Goal: Task Accomplishment & Management: Manage account settings

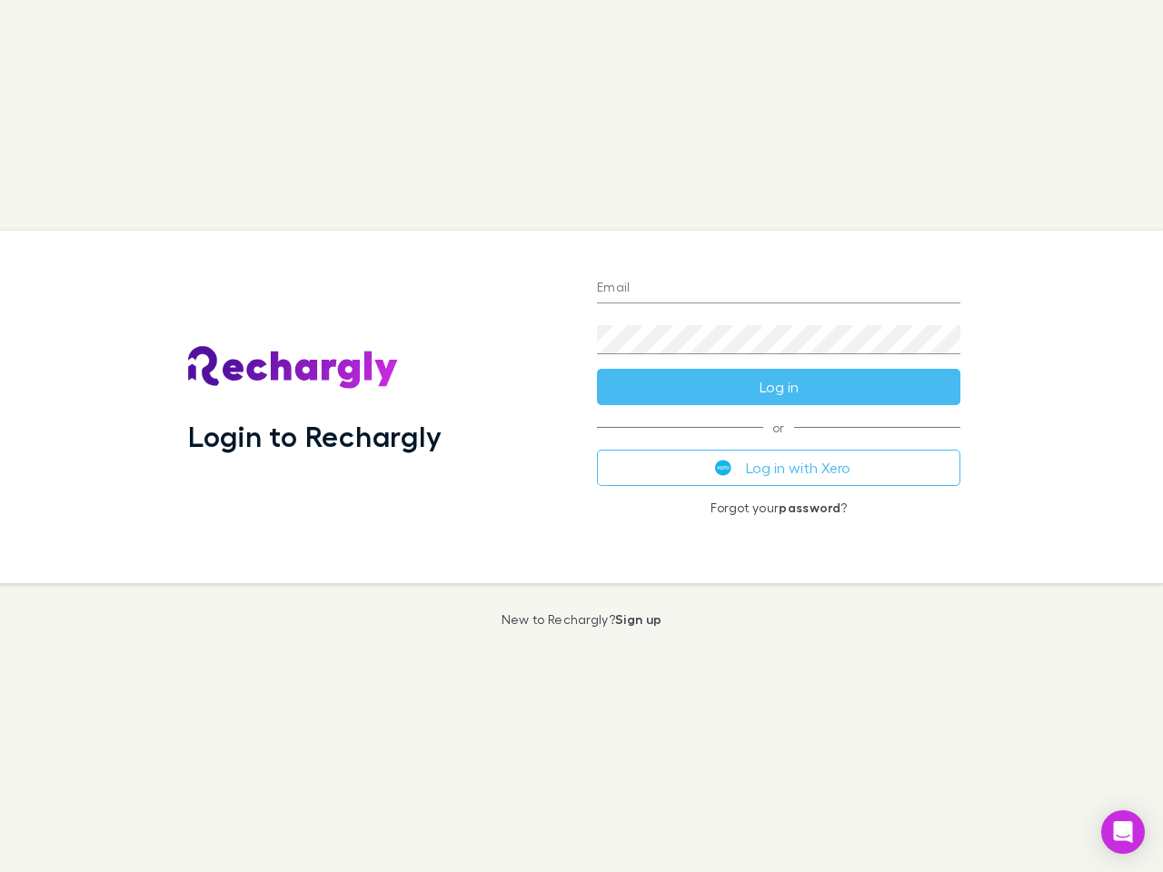
click at [582, 436] on div "Login to Rechargly" at bounding box center [378, 407] width 409 height 353
click at [779, 289] on input "Email" at bounding box center [779, 288] width 364 height 29
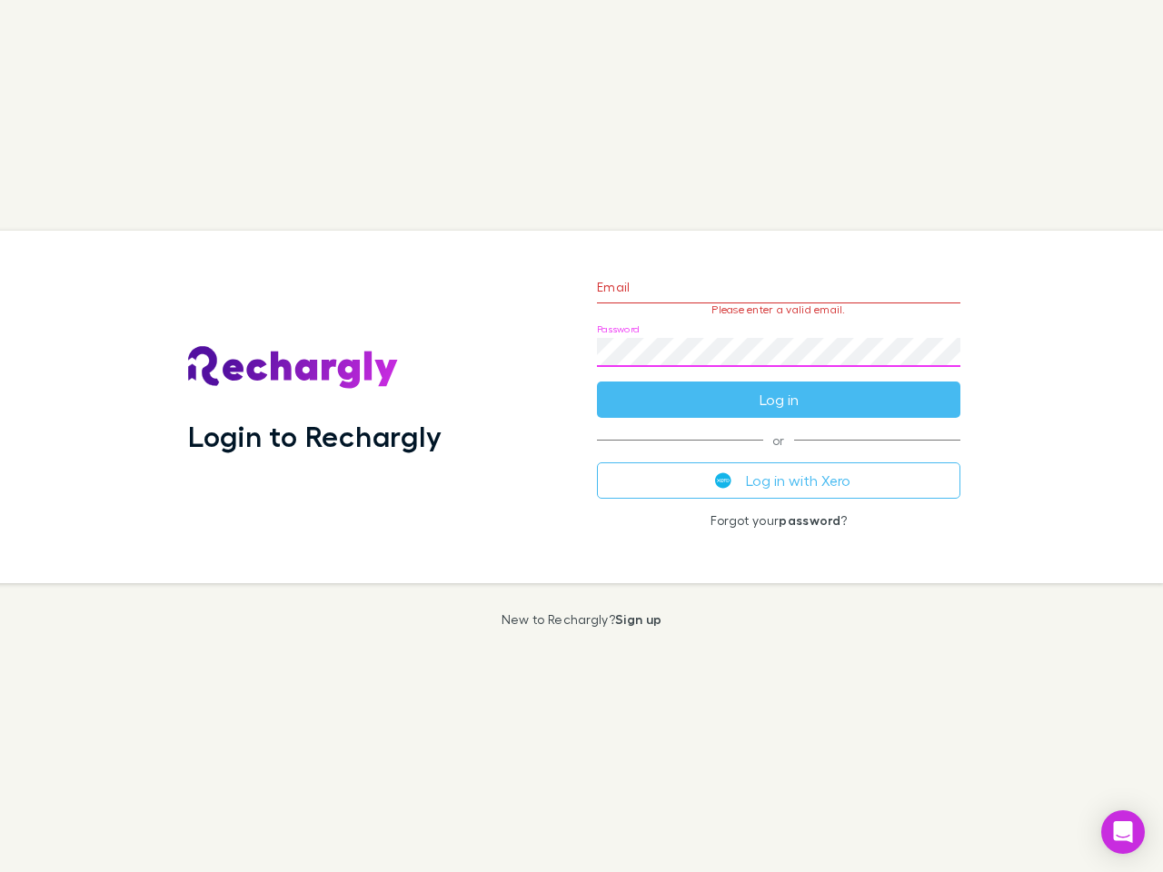
click at [779, 387] on form "Email Please enter a valid email. Password Log in" at bounding box center [779, 339] width 364 height 158
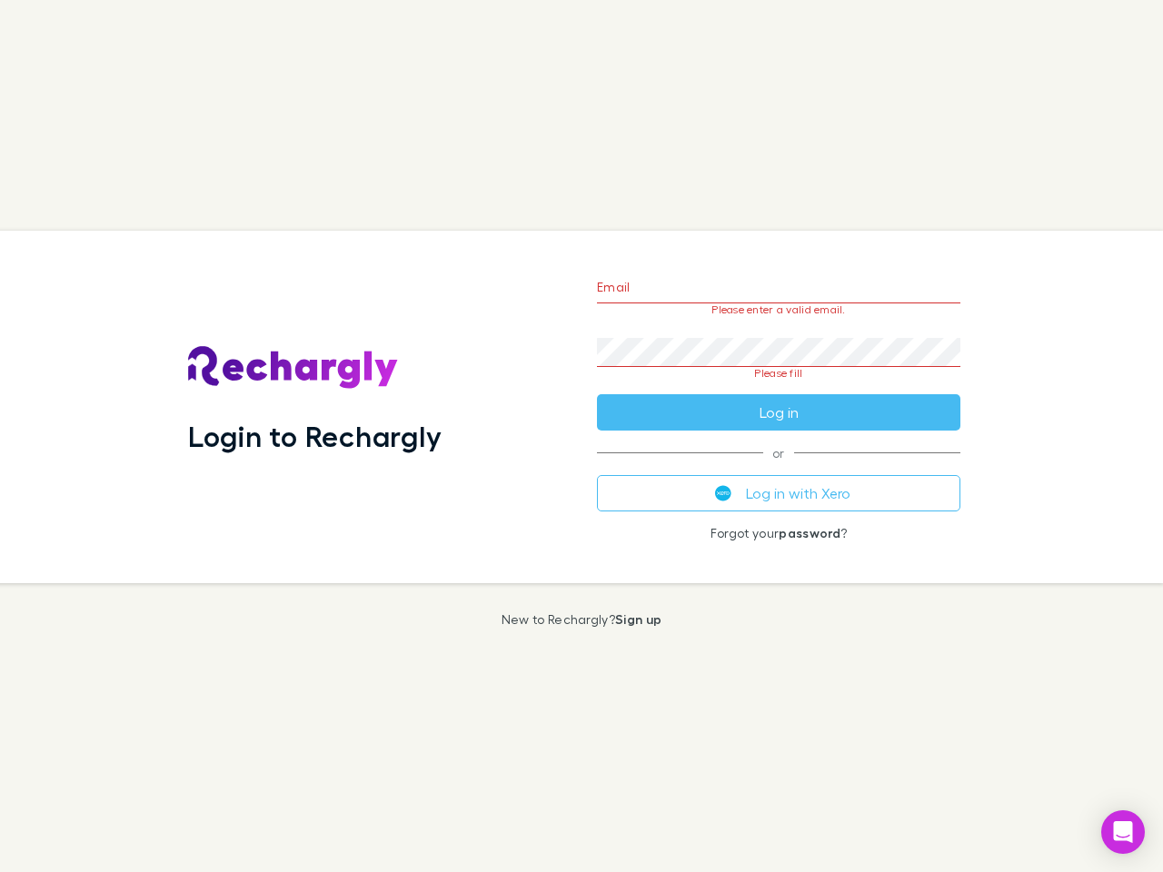
click at [779, 468] on div "Email Please enter a valid email. Password Please fill Log in or Log in with Xe…" at bounding box center [779, 407] width 393 height 353
click at [1123, 832] on icon "Open Intercom Messenger" at bounding box center [1123, 833] width 19 height 22
